Goal: Information Seeking & Learning: Check status

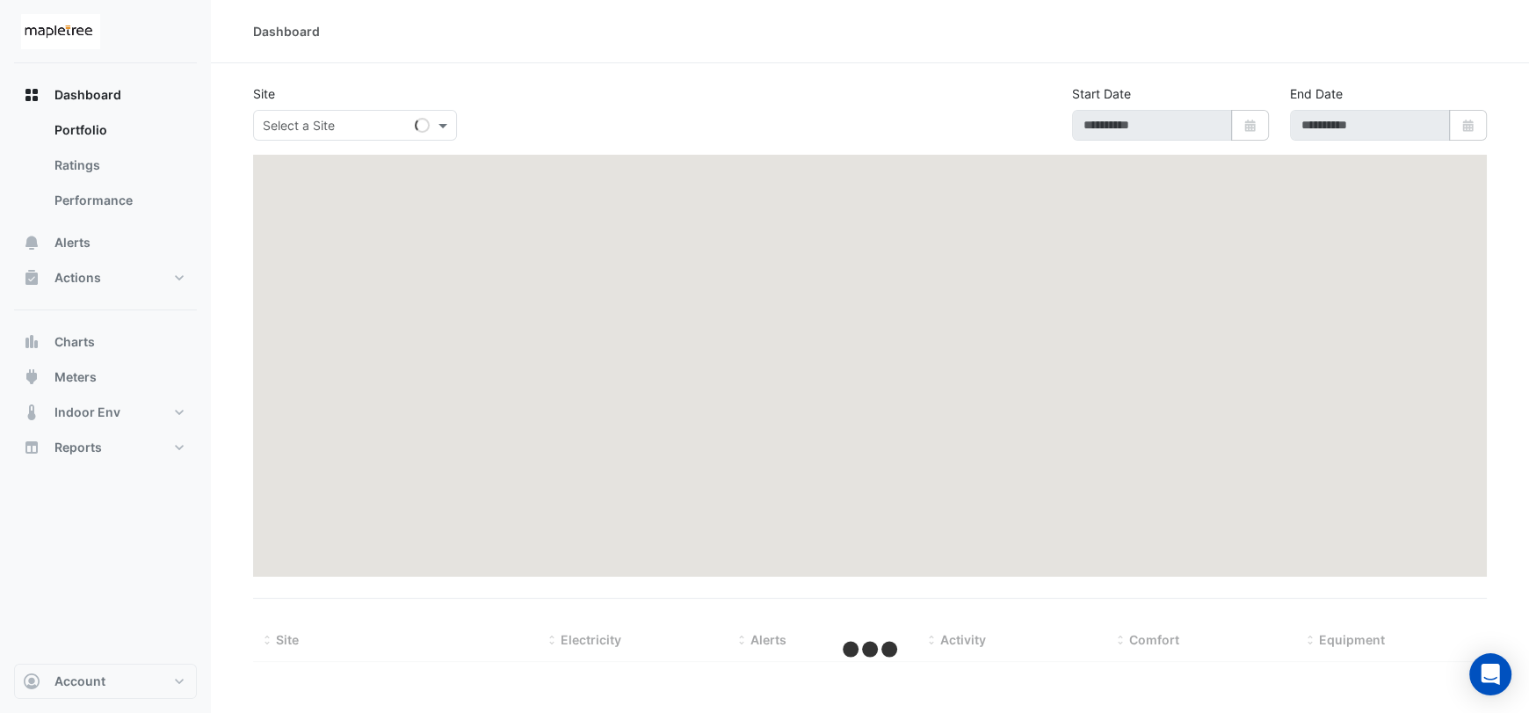
type input "**********"
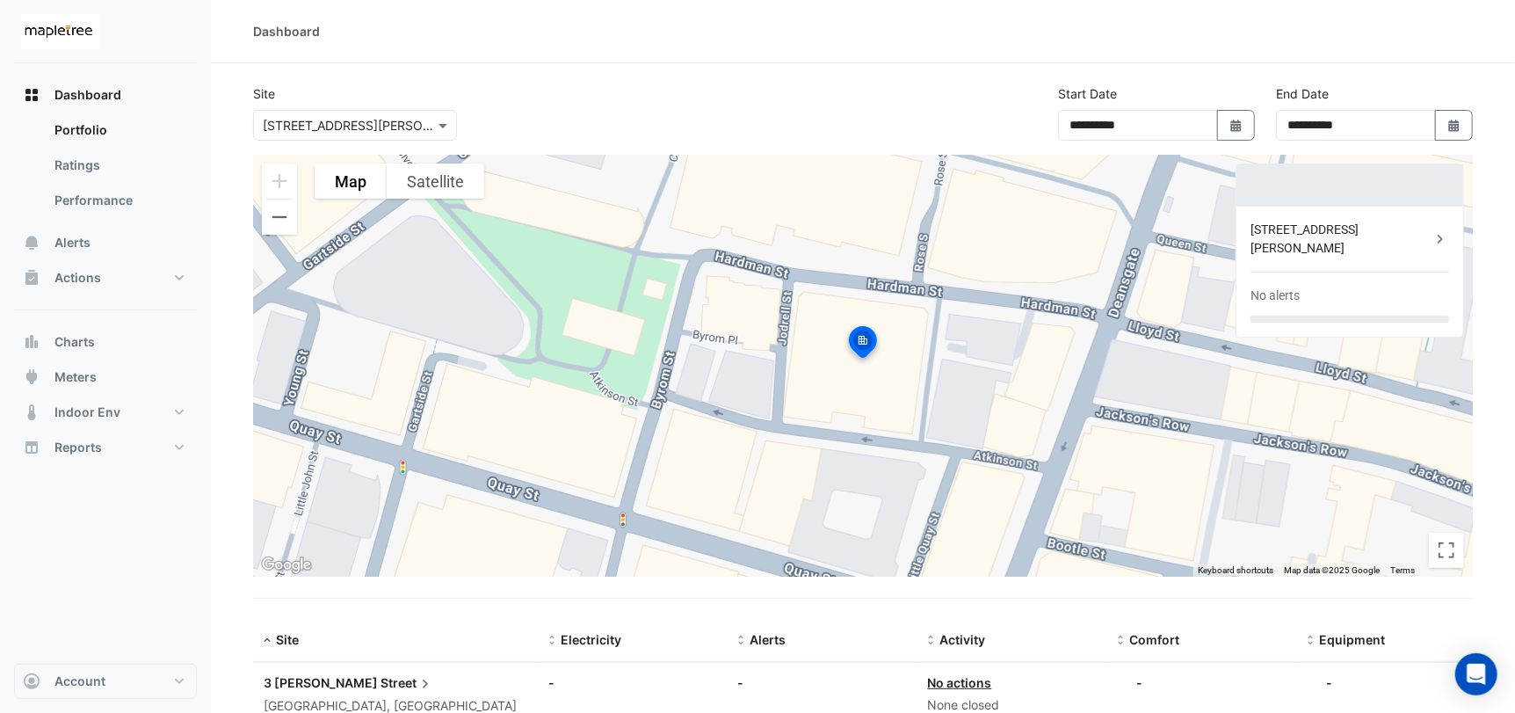
scroll to position [61, 0]
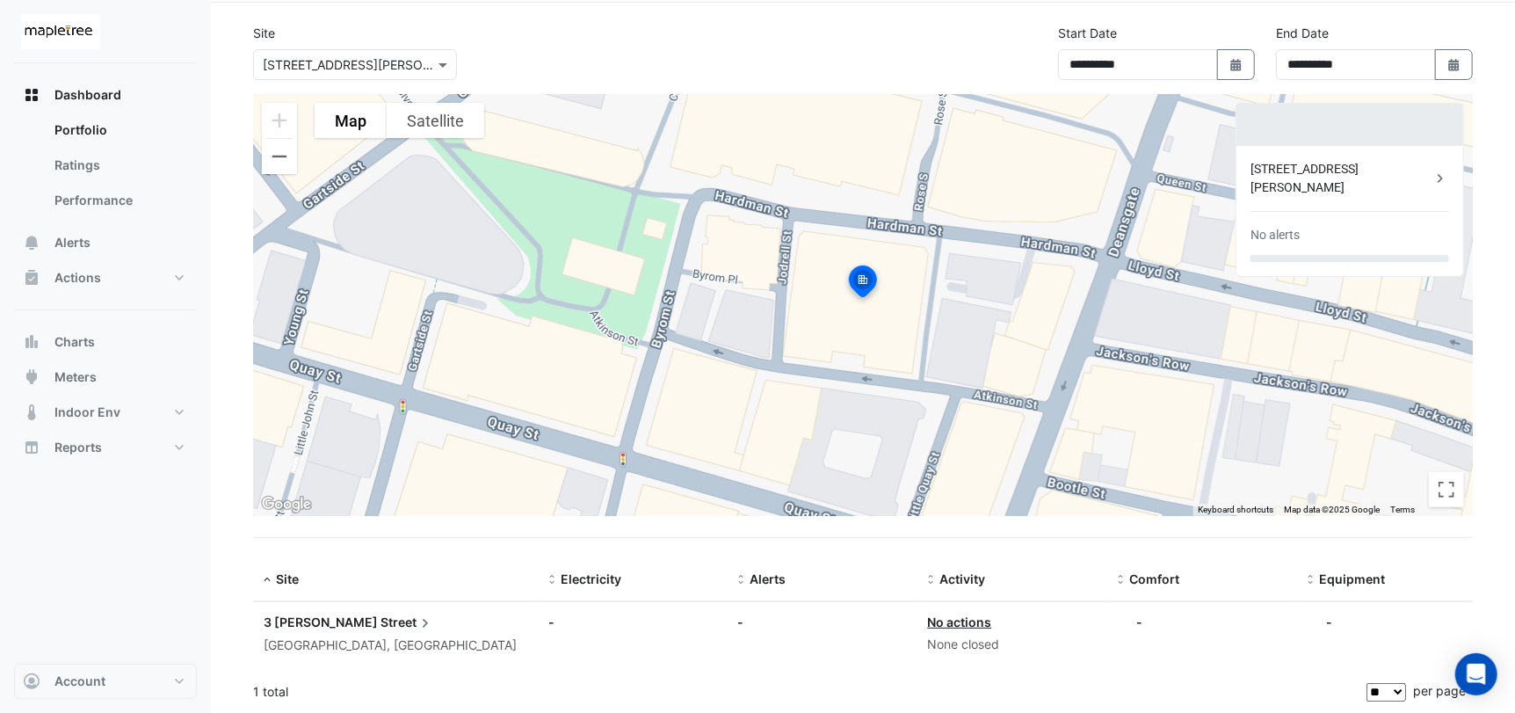
click at [346, 644] on div "[GEOGRAPHIC_DATA], [GEOGRAPHIC_DATA]" at bounding box center [396, 645] width 264 height 20
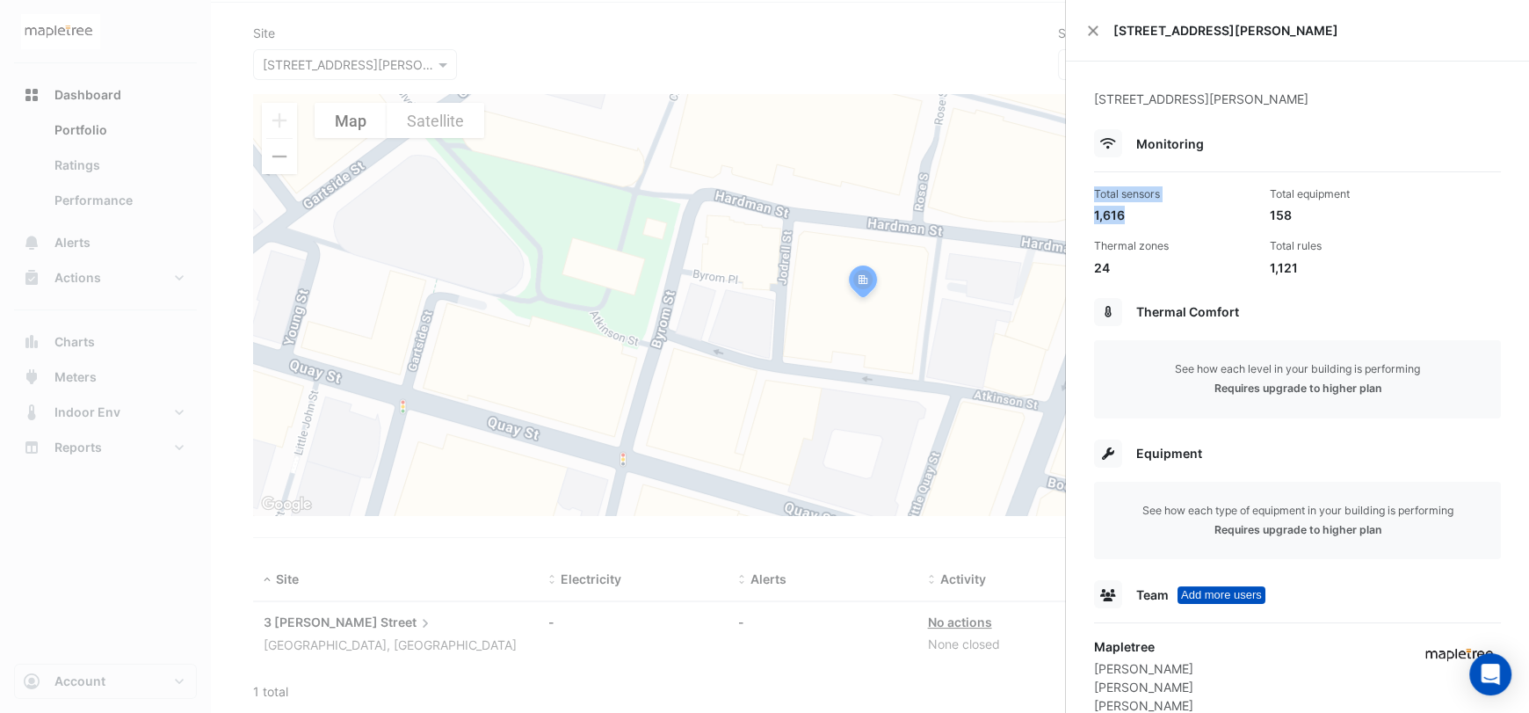
drag, startPoint x: 1095, startPoint y: 193, endPoint x: 1139, endPoint y: 214, distance: 48.7
click at [1139, 214] on div "Total sensors 1,616" at bounding box center [1175, 205] width 176 height 38
click at [1169, 231] on div "Total sensors 1,616 Total equipment 158 Thermal zones 24 Total rules 1,121" at bounding box center [1297, 224] width 421 height 105
drag, startPoint x: 1127, startPoint y: 217, endPoint x: 1093, endPoint y: 192, distance: 41.5
click at [1093, 192] on div "Total sensors 1,616" at bounding box center [1175, 205] width 176 height 38
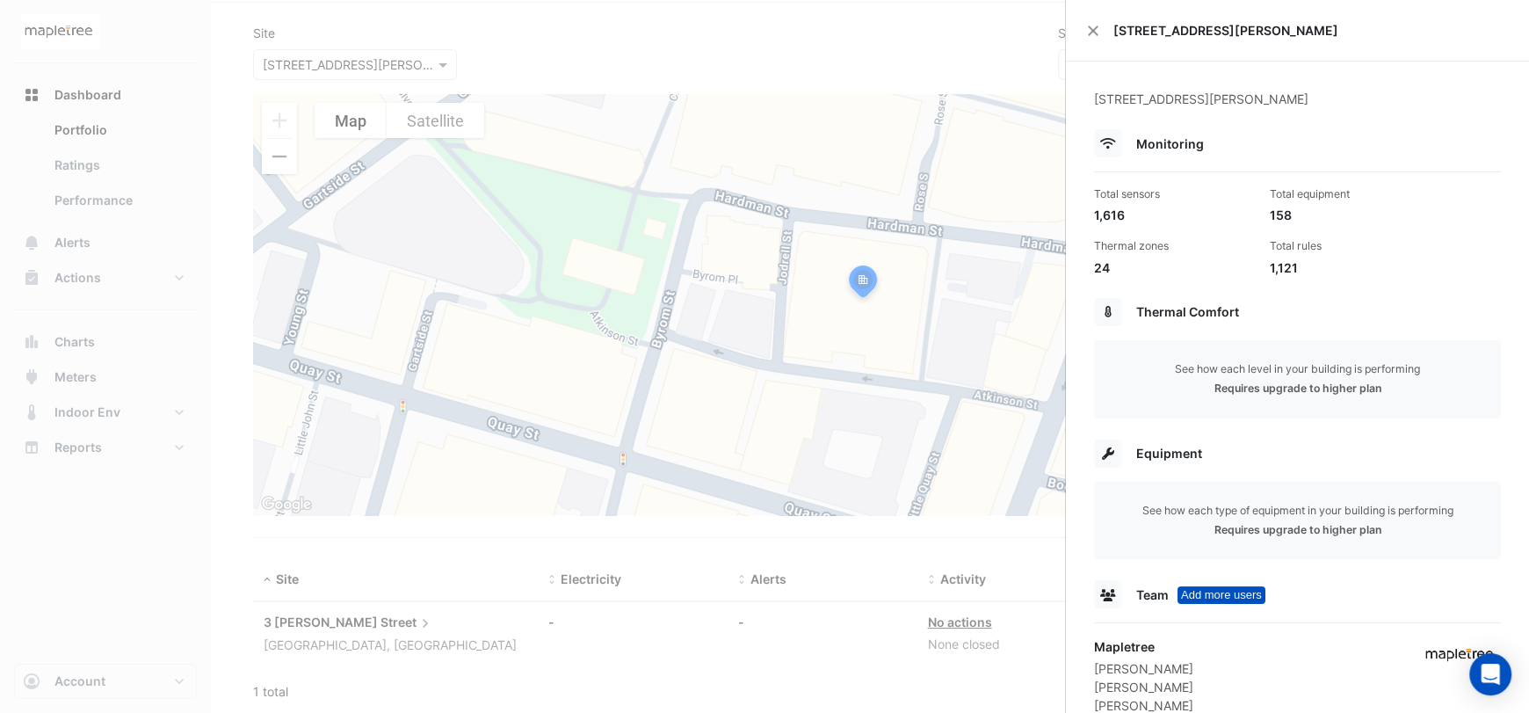
click at [1384, 228] on div "Total sensors 1,616 Total equipment 158 Thermal zones 24 Total rules 1,121" at bounding box center [1297, 224] width 421 height 105
drag, startPoint x: 1257, startPoint y: 214, endPoint x: 1309, endPoint y: 214, distance: 52.7
click at [1309, 214] on div "Total equipment 158" at bounding box center [1351, 205] width 176 height 38
click at [1320, 213] on div "158" at bounding box center [1351, 215] width 162 height 18
click at [1333, 228] on div "Total sensors 1,616 Total equipment 158 Thermal zones 24 Total rules 1,121" at bounding box center [1297, 224] width 421 height 105
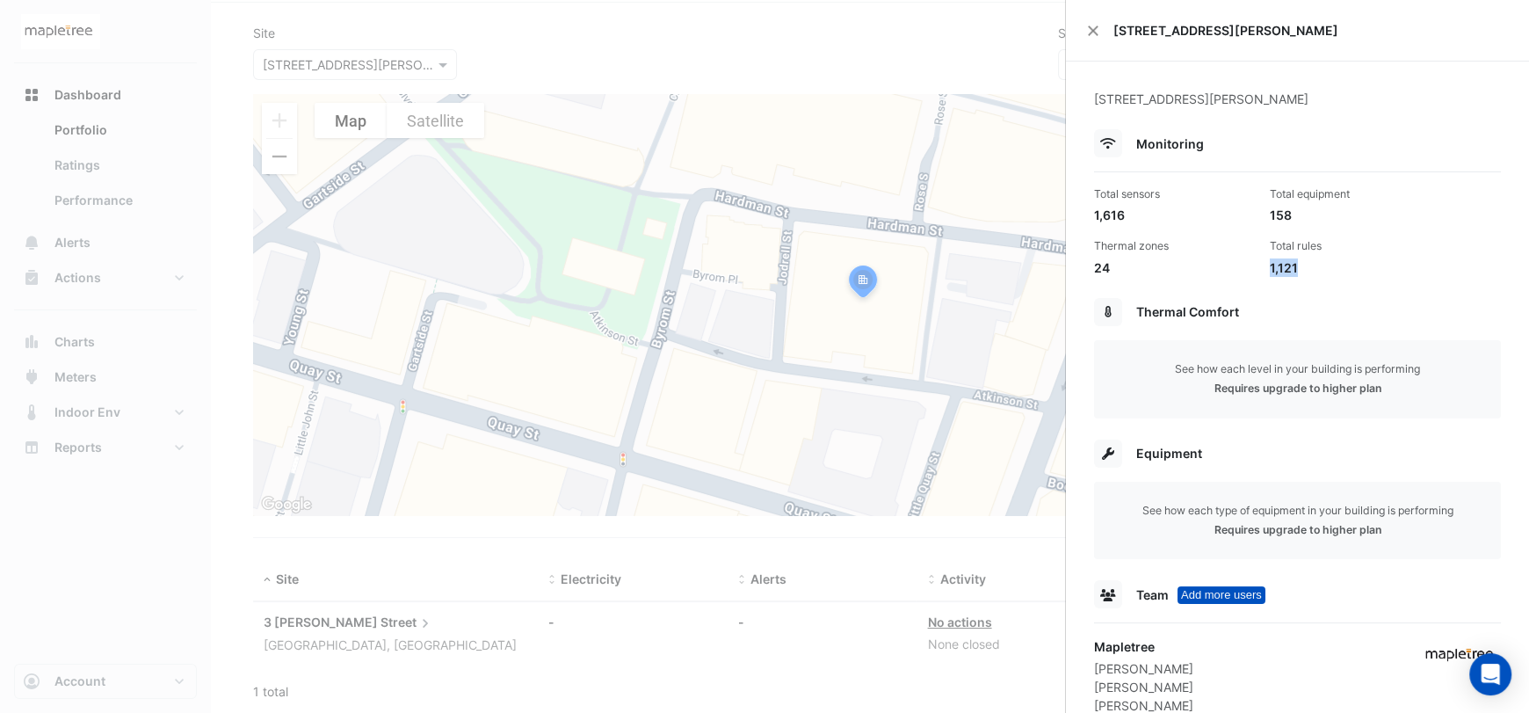
click at [1270, 265] on div "1,121" at bounding box center [1351, 267] width 162 height 18
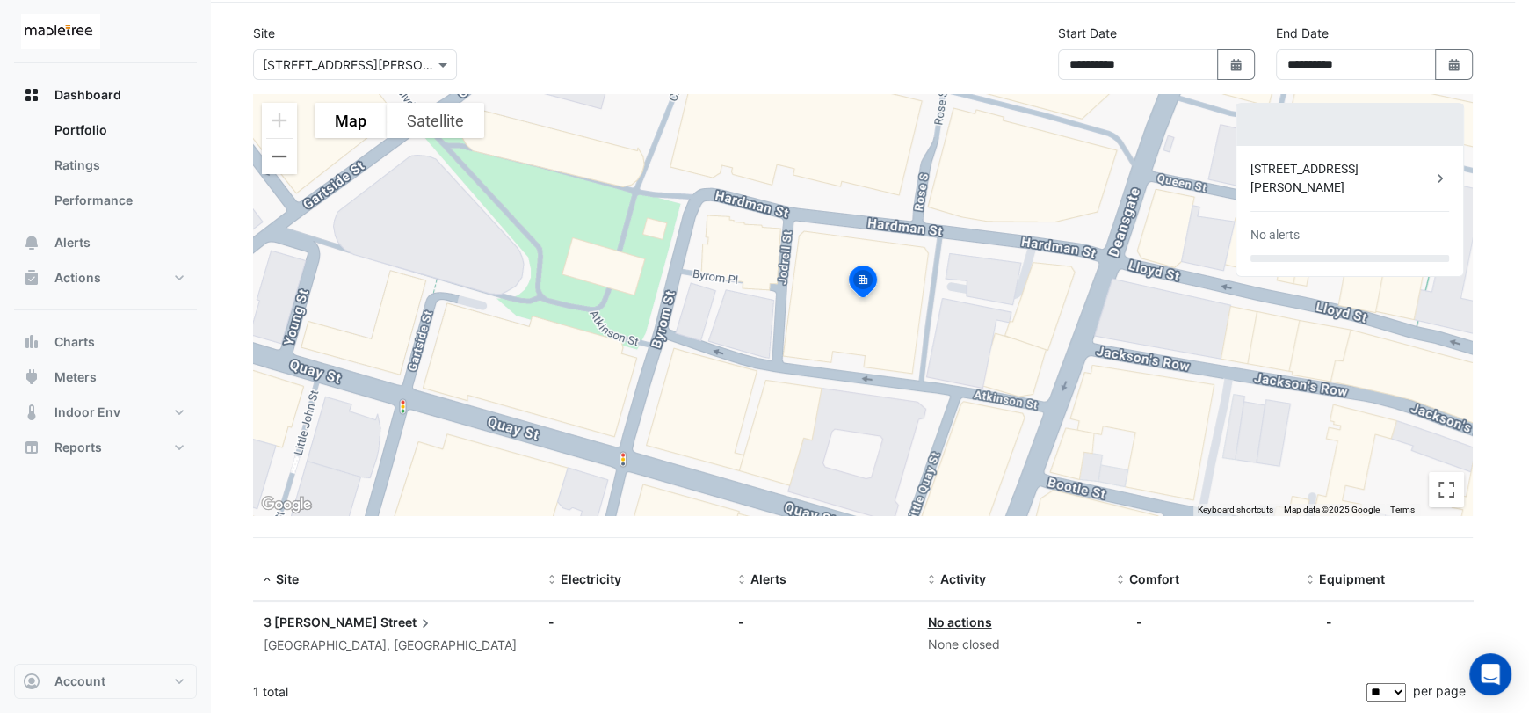
click at [189, 530] on ngb-offcanvas-backdrop at bounding box center [764, 356] width 1529 height 713
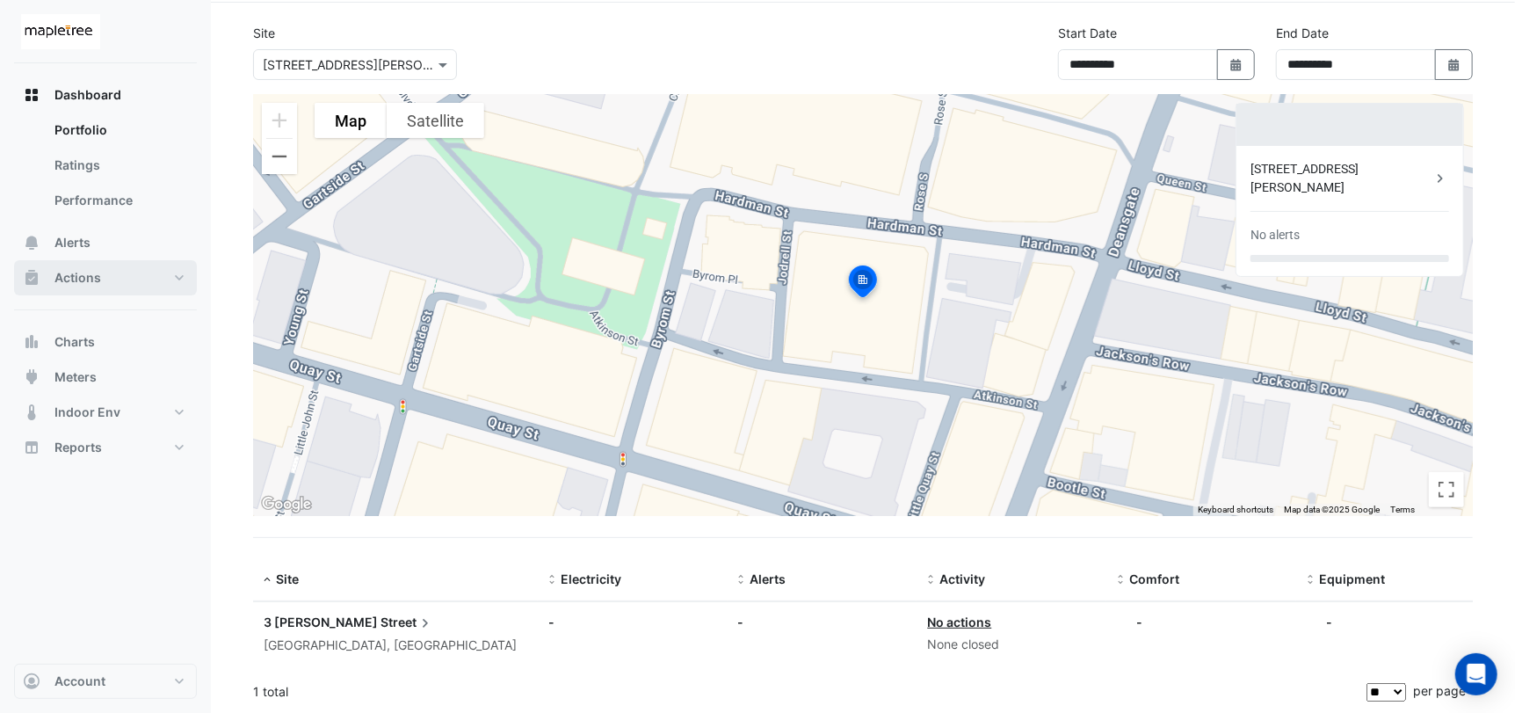
click at [132, 275] on button "Actions" at bounding box center [105, 277] width 183 height 35
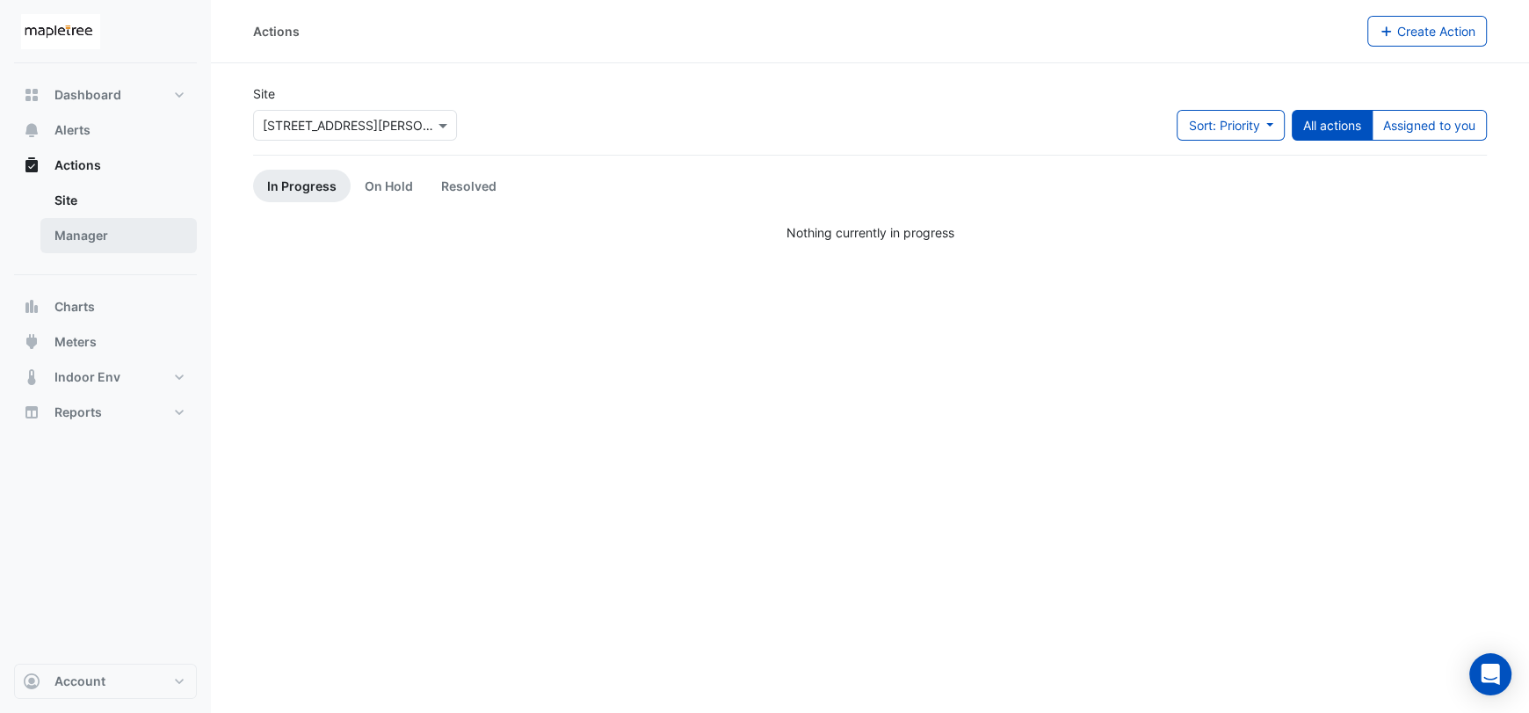
click at [106, 239] on link "Manager" at bounding box center [118, 235] width 156 height 35
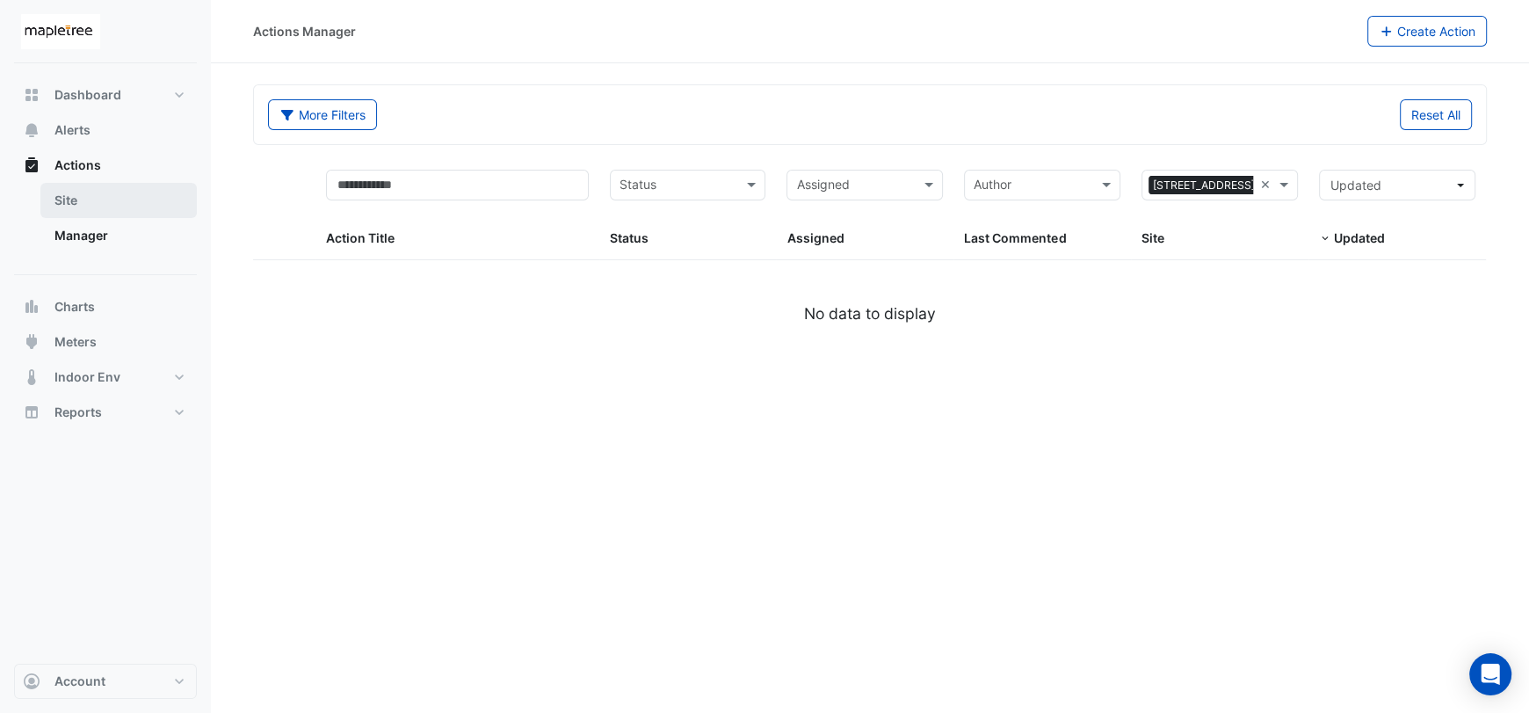
click at [120, 199] on link "Site" at bounding box center [118, 200] width 156 height 35
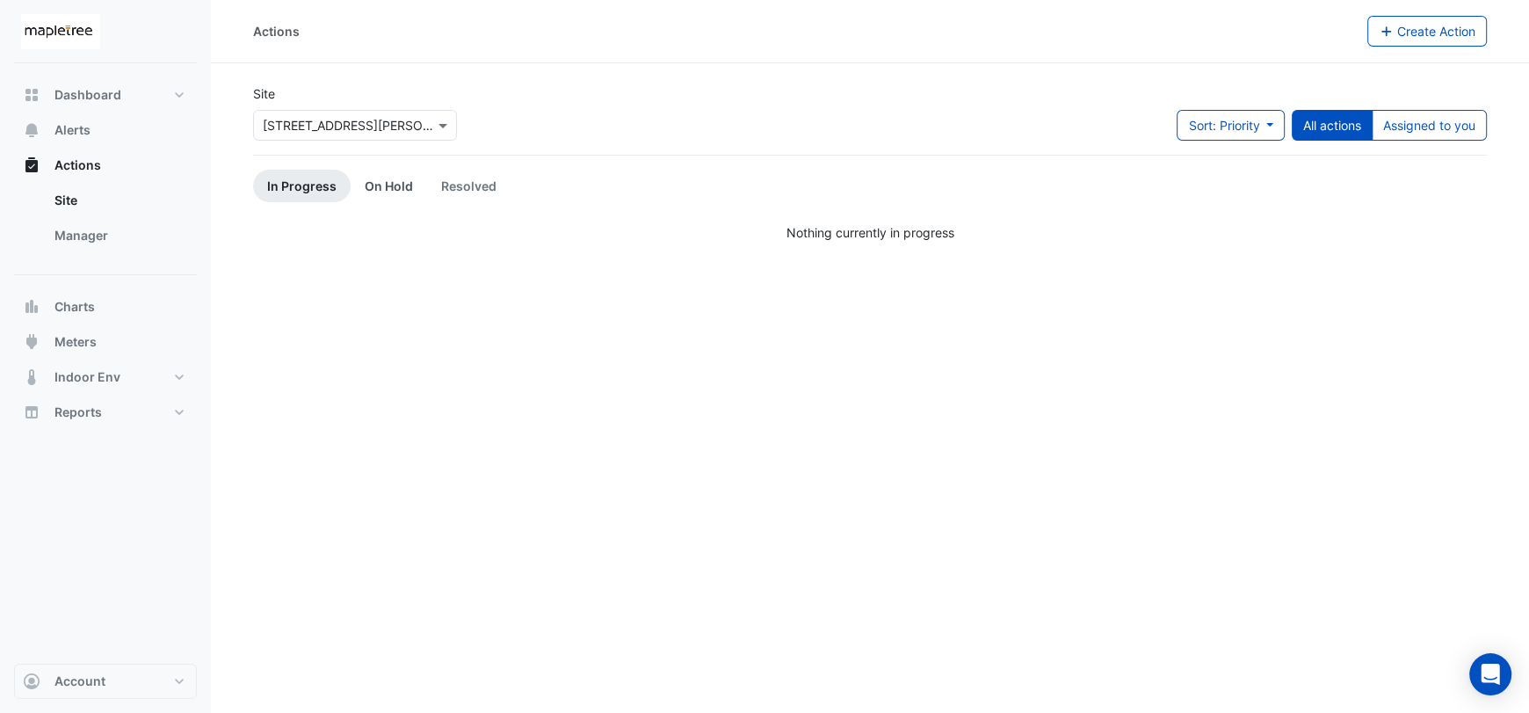
click at [366, 184] on link "On Hold" at bounding box center [389, 186] width 76 height 33
click at [84, 169] on span "Actions" at bounding box center [77, 165] width 47 height 18
click at [98, 129] on button "Alerts" at bounding box center [105, 129] width 183 height 35
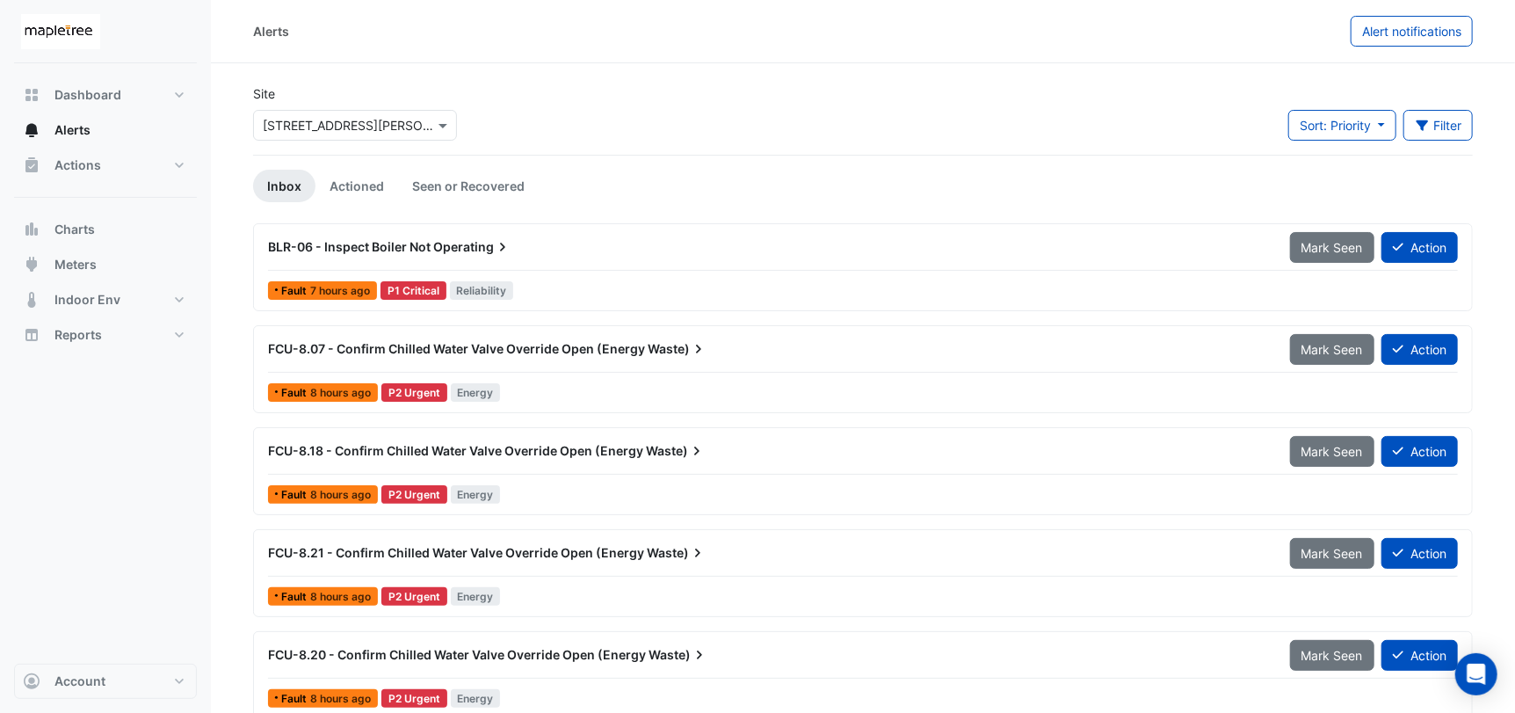
click at [468, 241] on span "Operating" at bounding box center [472, 247] width 78 height 18
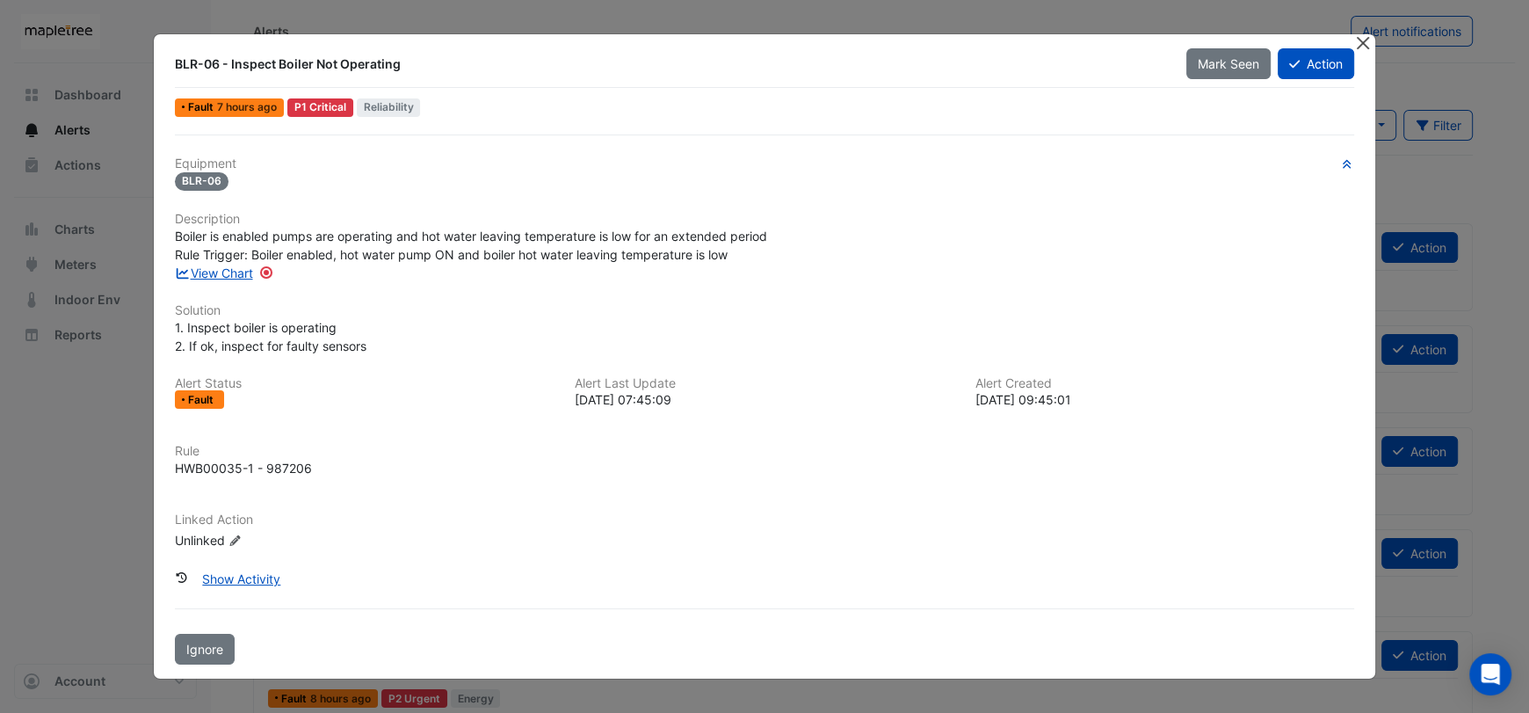
click at [1365, 47] on button "Close" at bounding box center [1362, 43] width 18 height 18
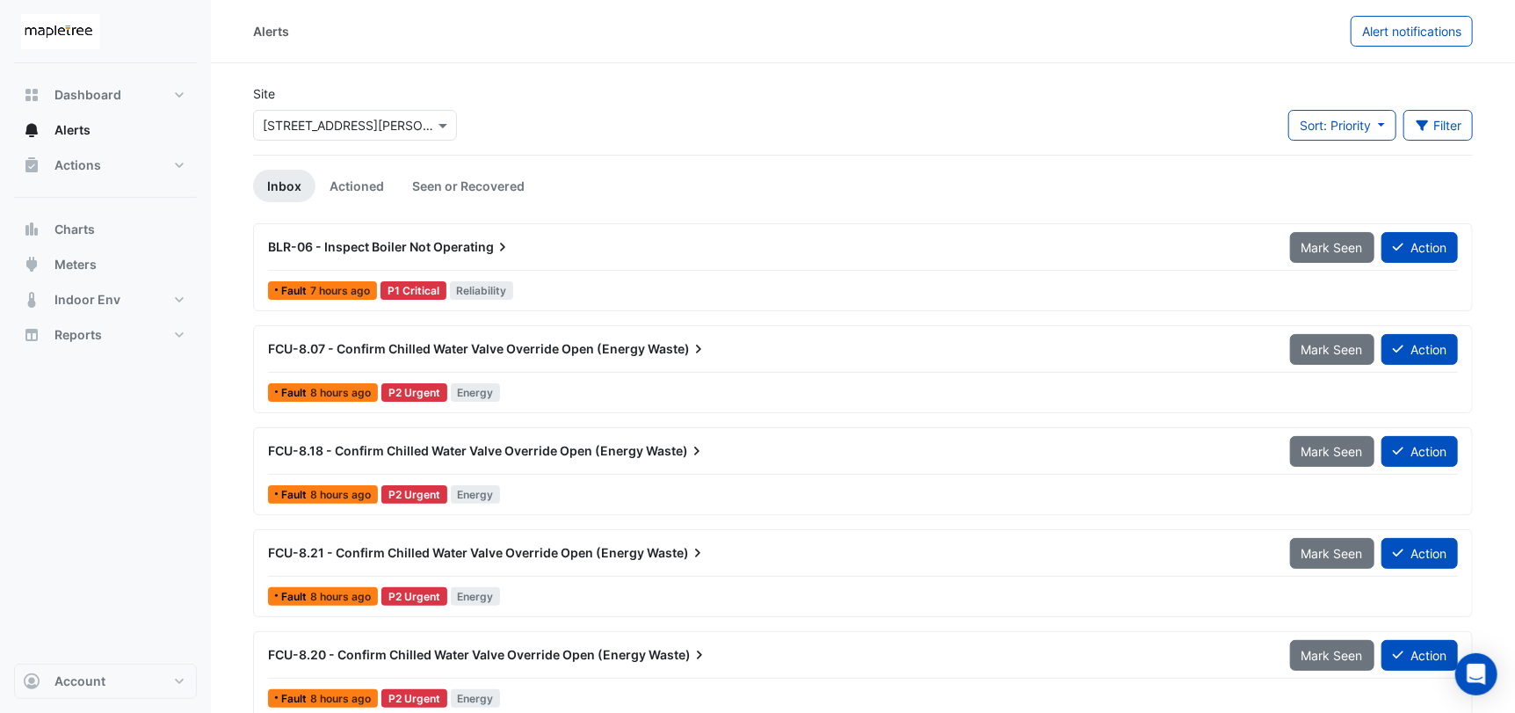
click at [98, 434] on div "Dashboard Portfolio Ratings Performance Alerts Actions Site Manager Charts" at bounding box center [105, 363] width 183 height 600
